Goal: Book appointment/travel/reservation

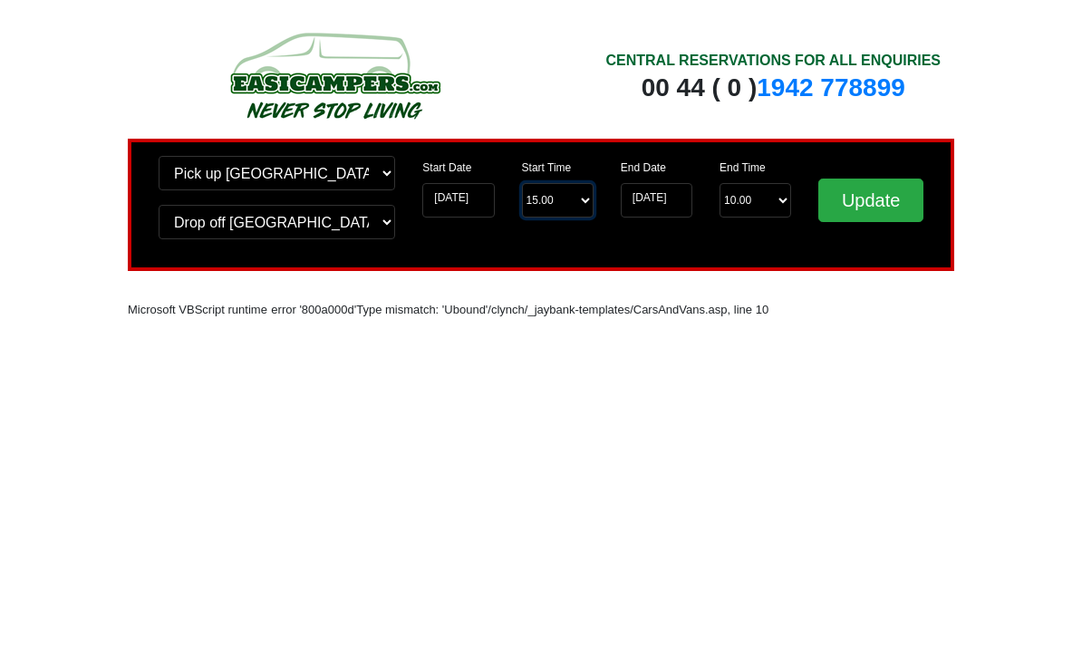
click at [576, 199] on select "Start Time 15.00 -------- 11.00 am ([DATE] & [DATE] Only) 12.00 pm ([DATE]) 13.…" at bounding box center [558, 200] width 72 height 34
click at [583, 200] on select "Start Time 15.00 -------- 11.00 am ([DATE] & [DATE] Only) 12.00 pm ([DATE]) 13.…" at bounding box center [558, 200] width 72 height 34
select select "13.00"
click at [680, 199] on input "[DATE]" at bounding box center [657, 200] width 72 height 34
click at [677, 198] on input "[DATE]" at bounding box center [657, 200] width 72 height 34
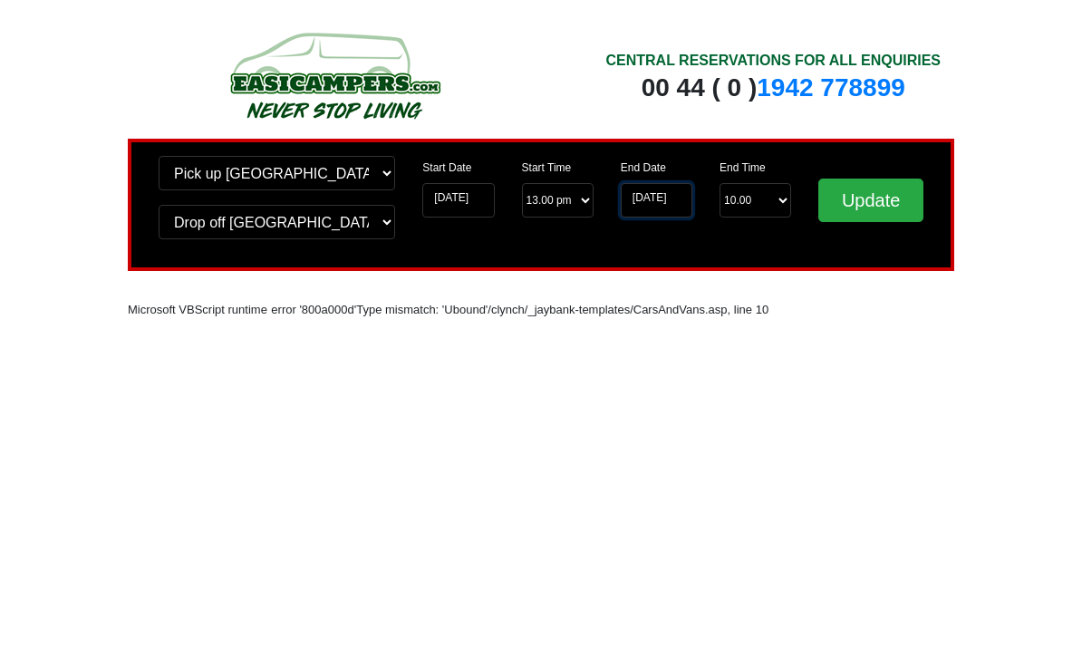
click at [661, 197] on input "[DATE]" at bounding box center [657, 200] width 72 height 34
click at [874, 194] on input "Update" at bounding box center [870, 200] width 105 height 43
click at [480, 204] on input "[DATE]" at bounding box center [458, 200] width 72 height 34
click at [472, 204] on input "[DATE]" at bounding box center [458, 200] width 72 height 34
click at [471, 200] on input "[DATE]" at bounding box center [458, 200] width 72 height 34
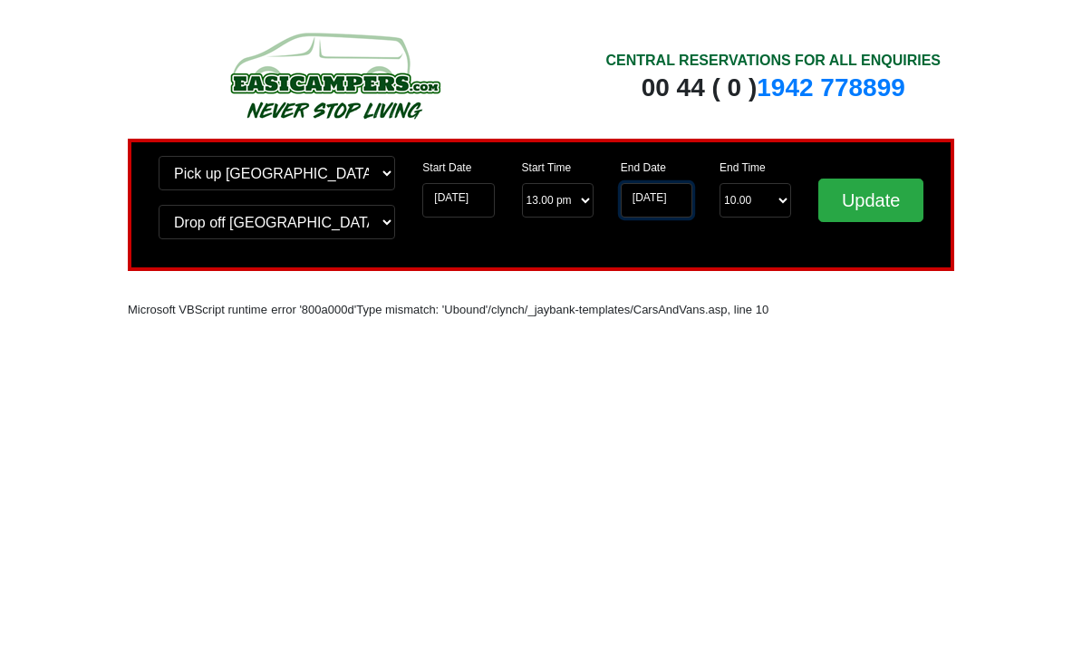
click at [672, 211] on input "[DATE]" at bounding box center [657, 200] width 72 height 34
click at [671, 207] on input "[DATE]" at bounding box center [657, 200] width 72 height 34
click at [669, 200] on input "[DATE]" at bounding box center [657, 200] width 72 height 34
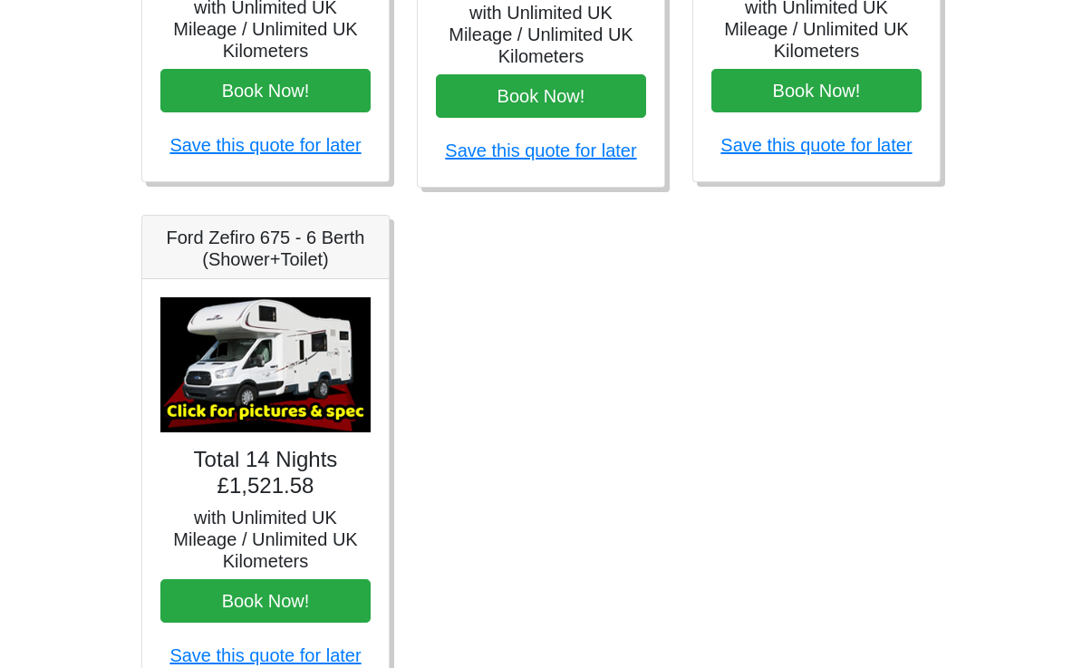
scroll to position [1098, 0]
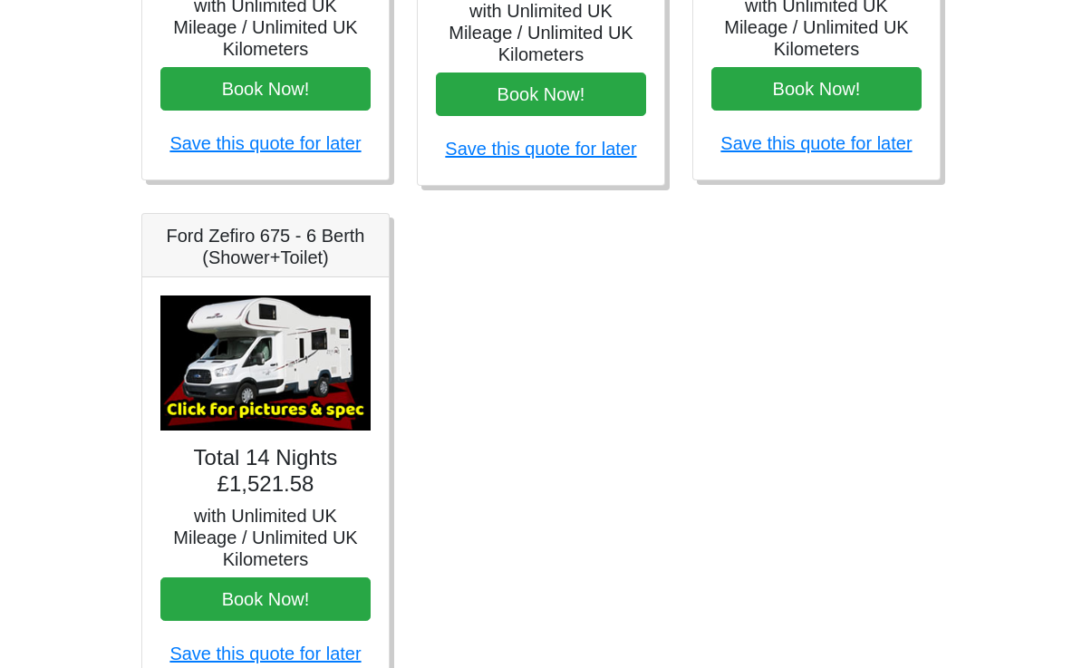
click at [285, 657] on link "Save this quote for later" at bounding box center [264, 654] width 191 height 20
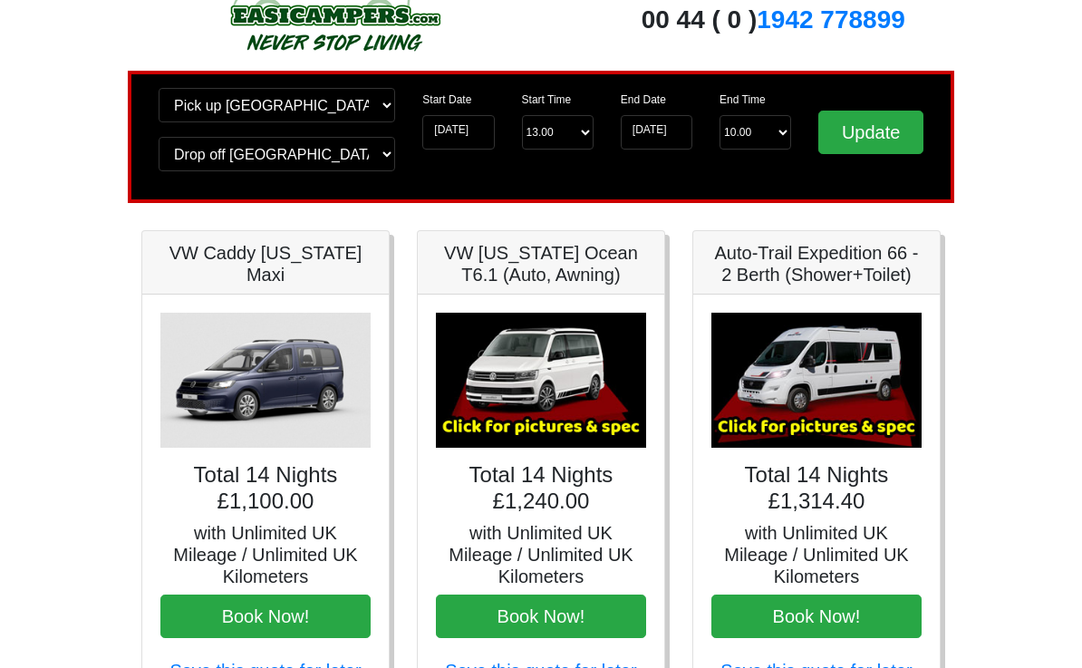
scroll to position [0, 0]
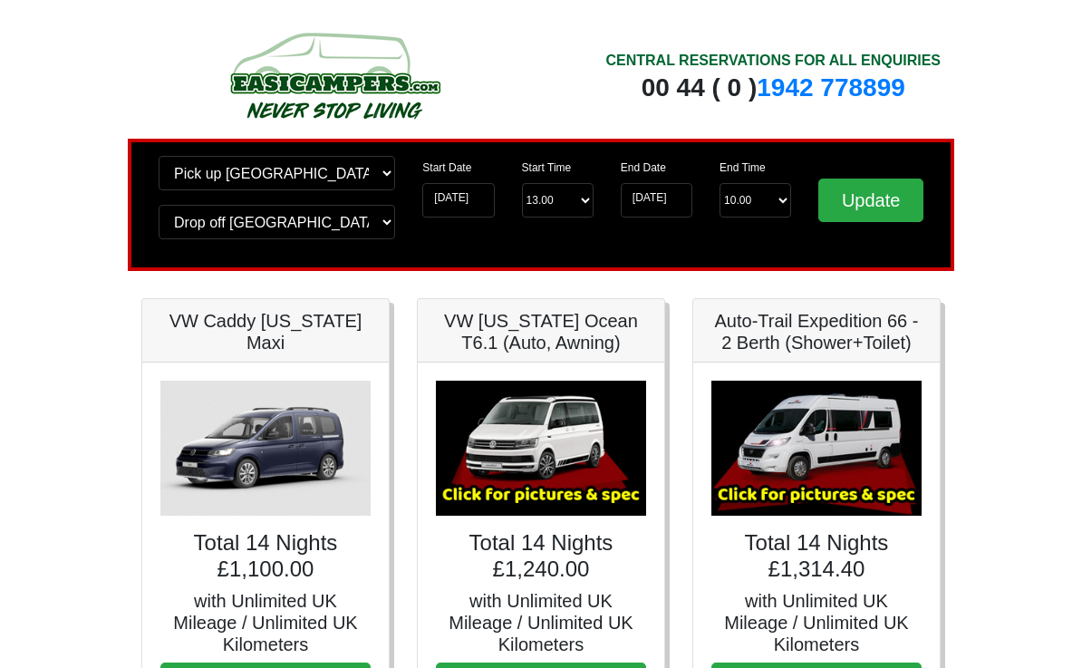
click at [878, 202] on input "Update" at bounding box center [870, 200] width 105 height 43
click at [885, 210] on input "Update" at bounding box center [870, 200] width 105 height 43
